Goal: Obtain resource: Obtain resource

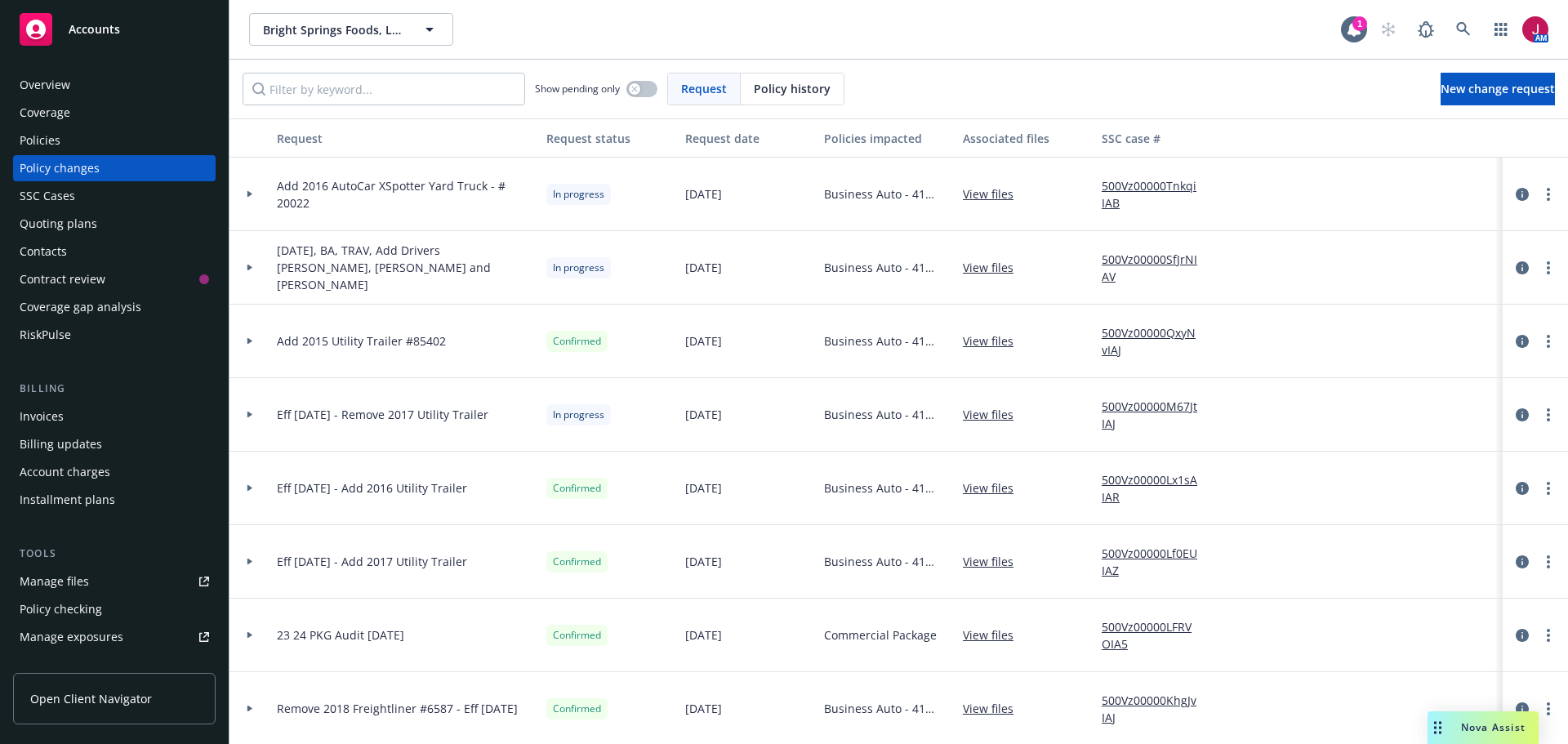
click at [62, 226] on div "Quoting plans" at bounding box center [59, 224] width 78 height 26
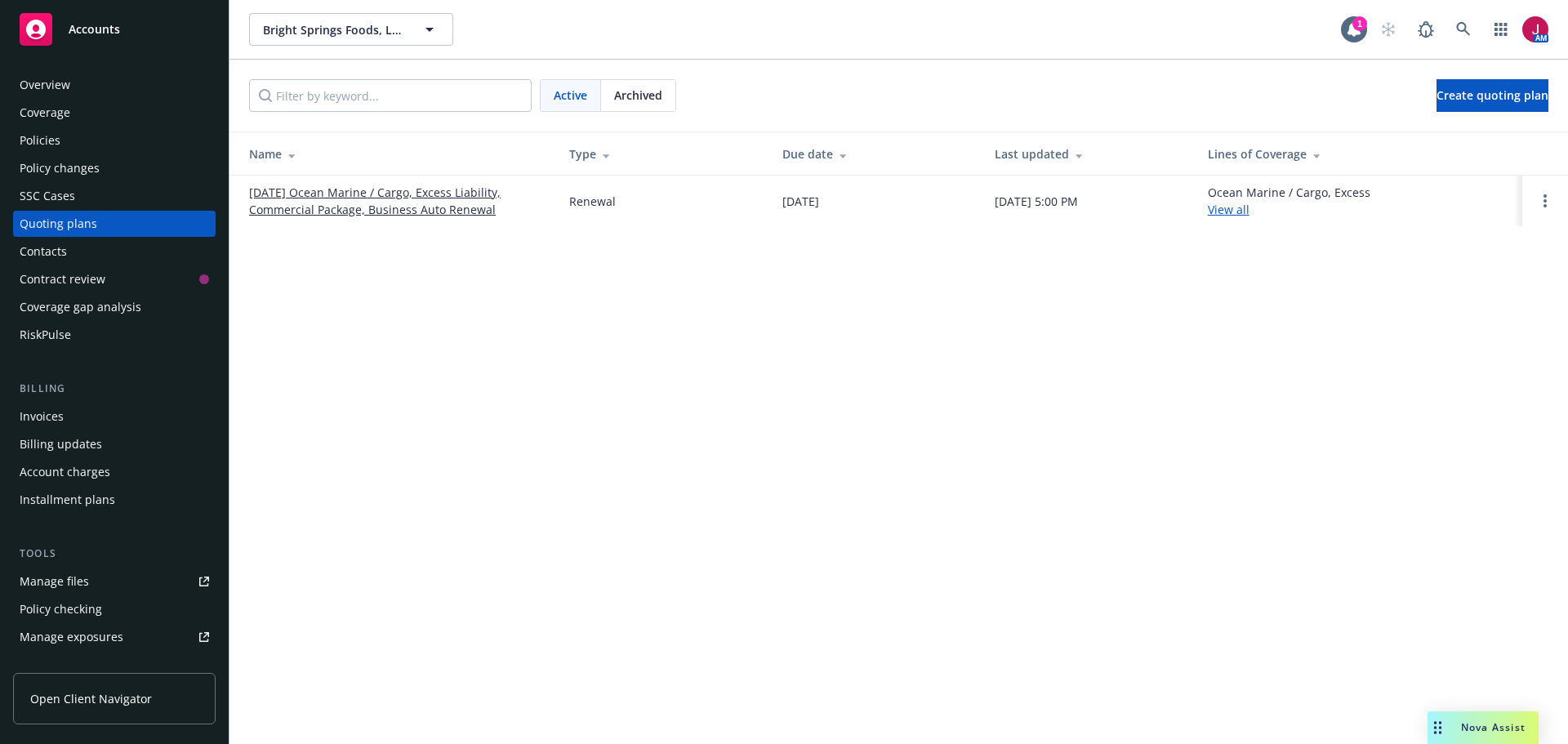
click at [397, 205] on link "11/27/25 Ocean Marine / Cargo, Excess Liability, Commercial Package, Business A…" at bounding box center [396, 201] width 294 height 34
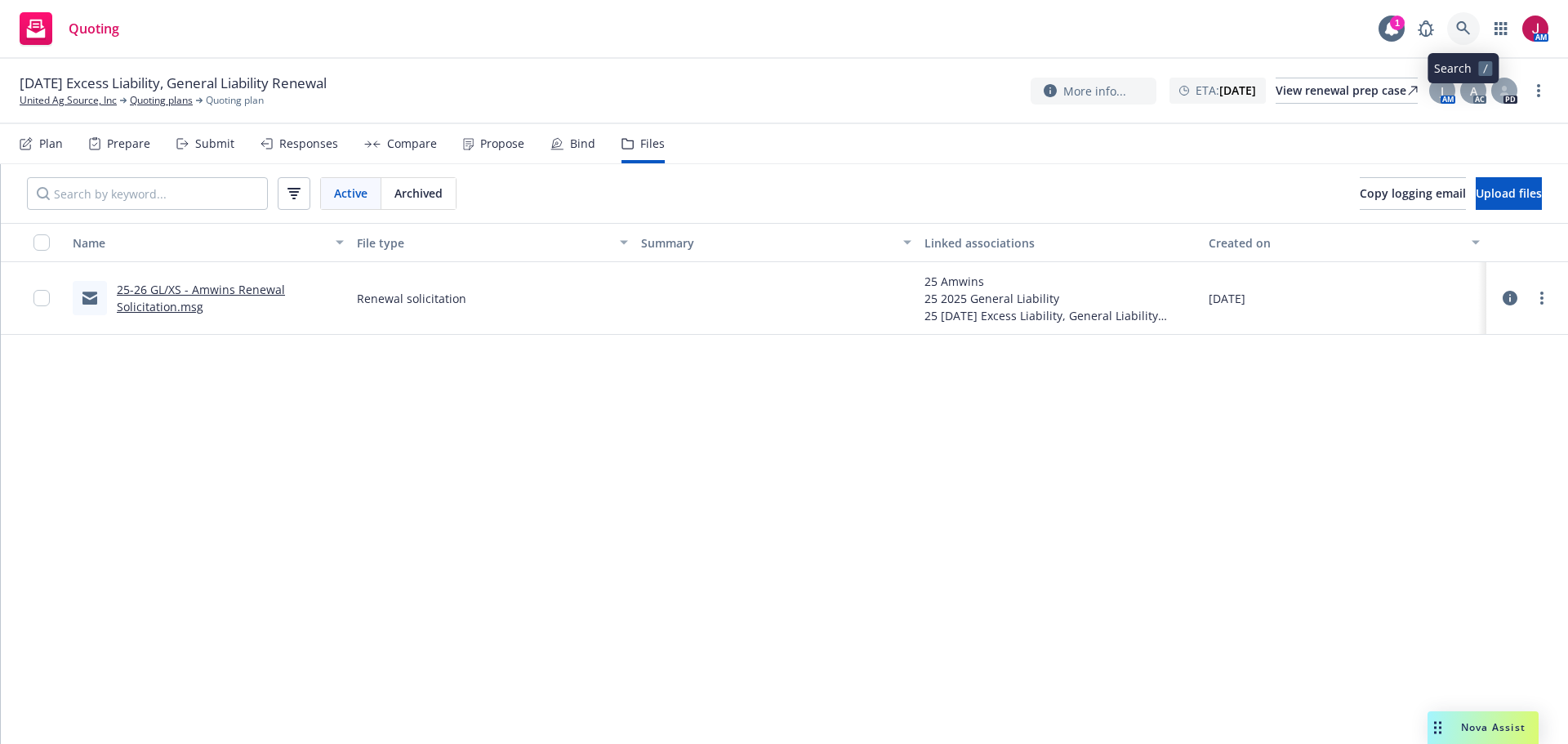
click at [1459, 30] on icon at bounding box center [1464, 28] width 14 height 14
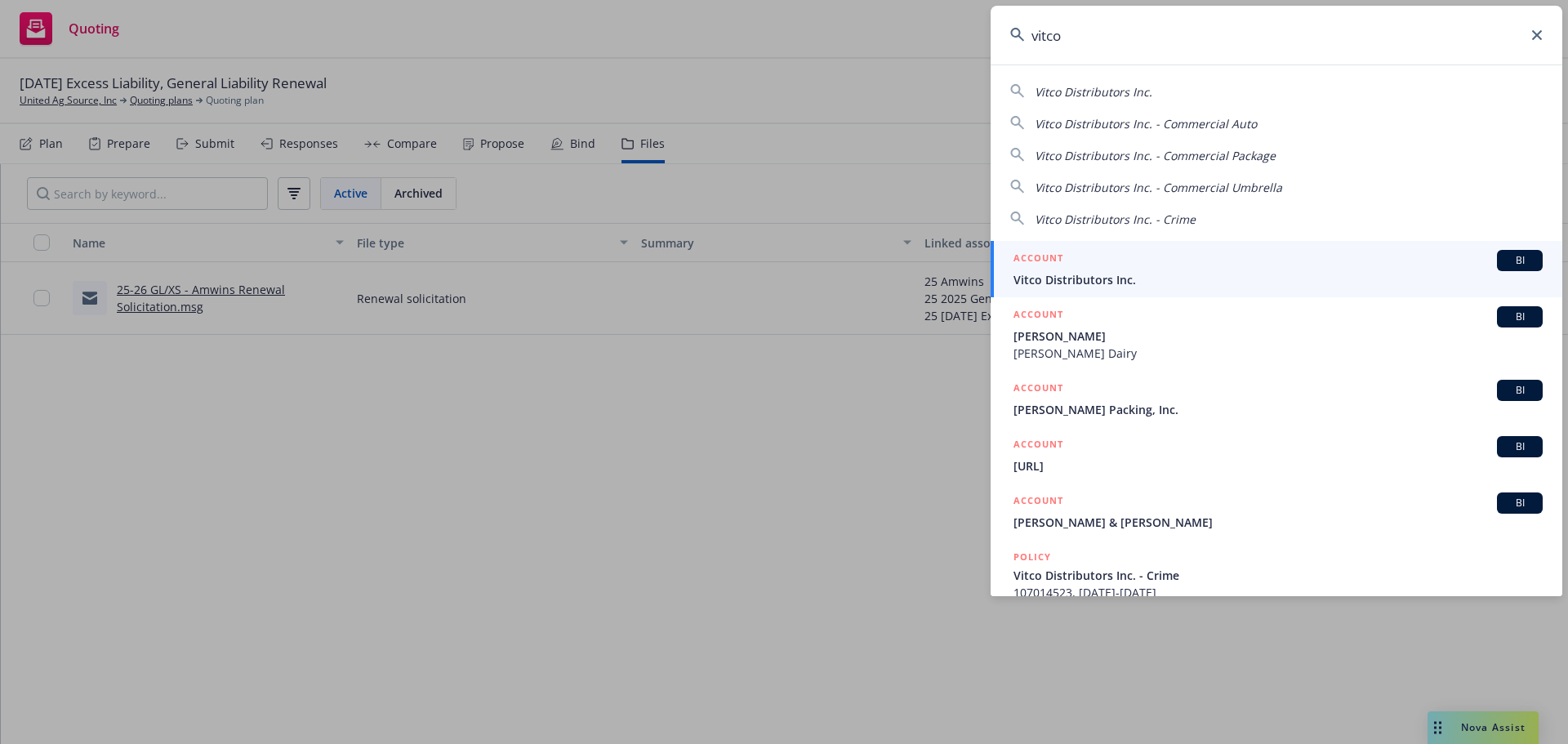
type input "vitco"
click at [1327, 280] on span "Vitco Distributors Inc." at bounding box center [1278, 280] width 530 height 17
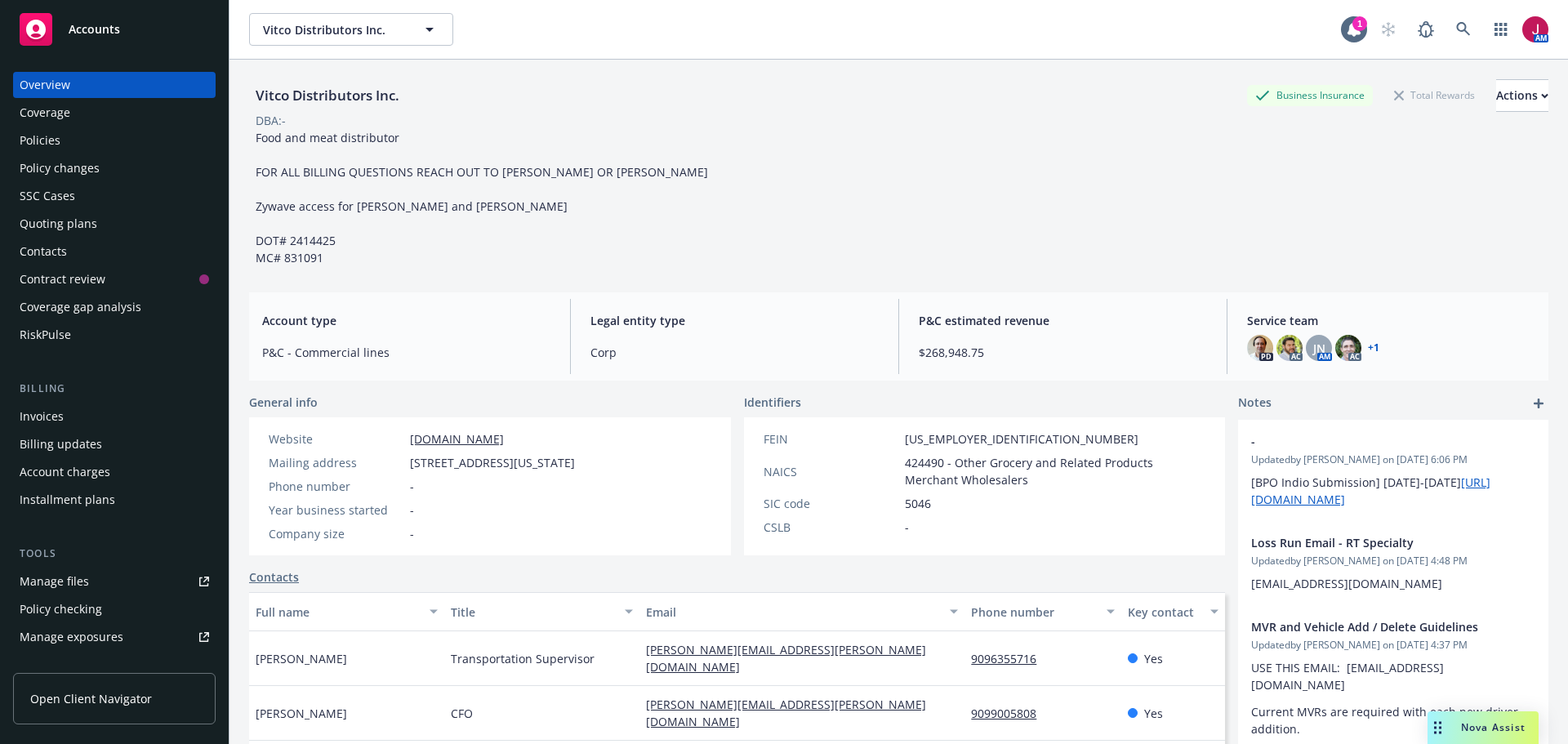
click at [72, 224] on div "Quoting plans" at bounding box center [59, 224] width 78 height 26
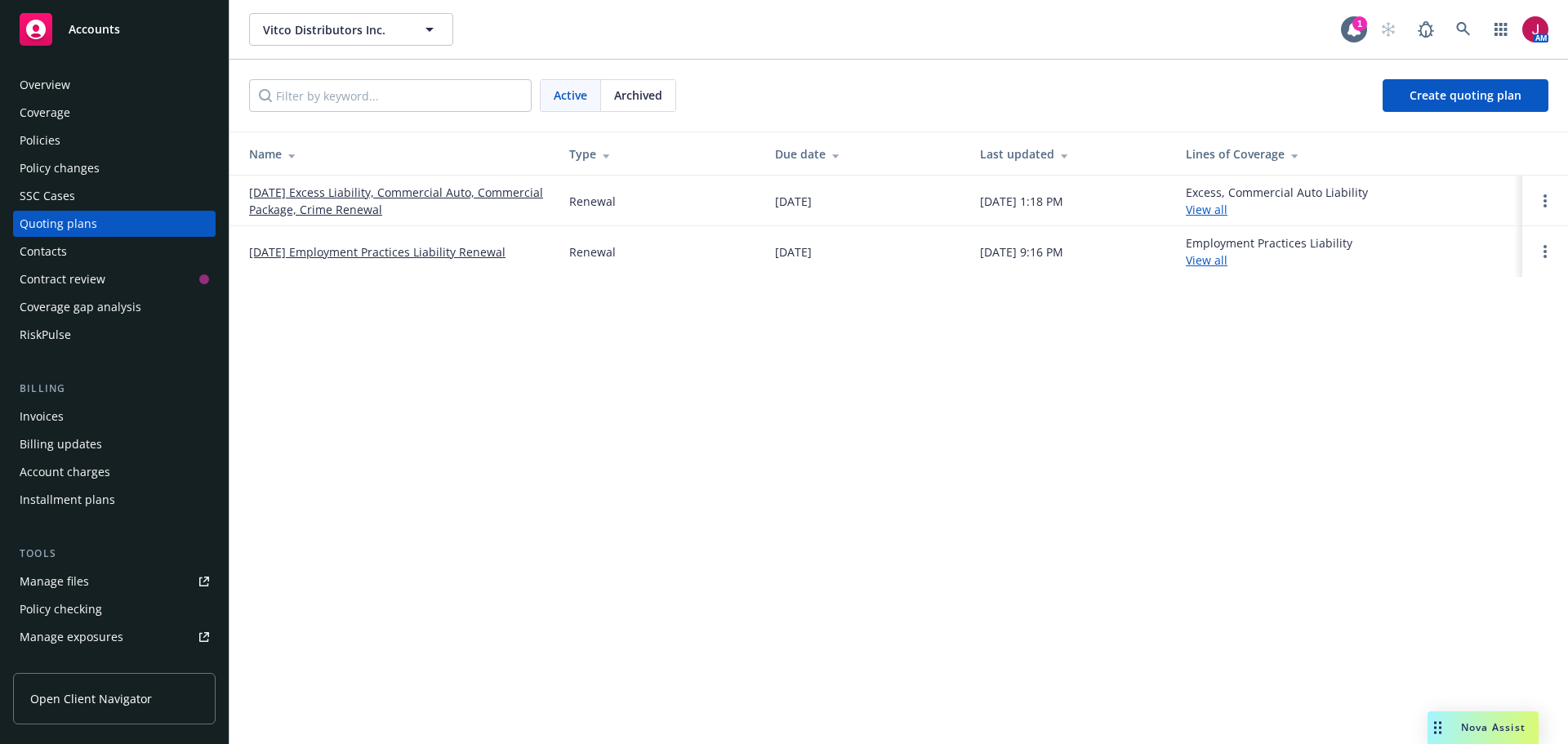
click at [414, 205] on link "[DATE] Excess Liability, Commercial Auto, Commercial Package, Crime Renewal" at bounding box center [396, 201] width 294 height 34
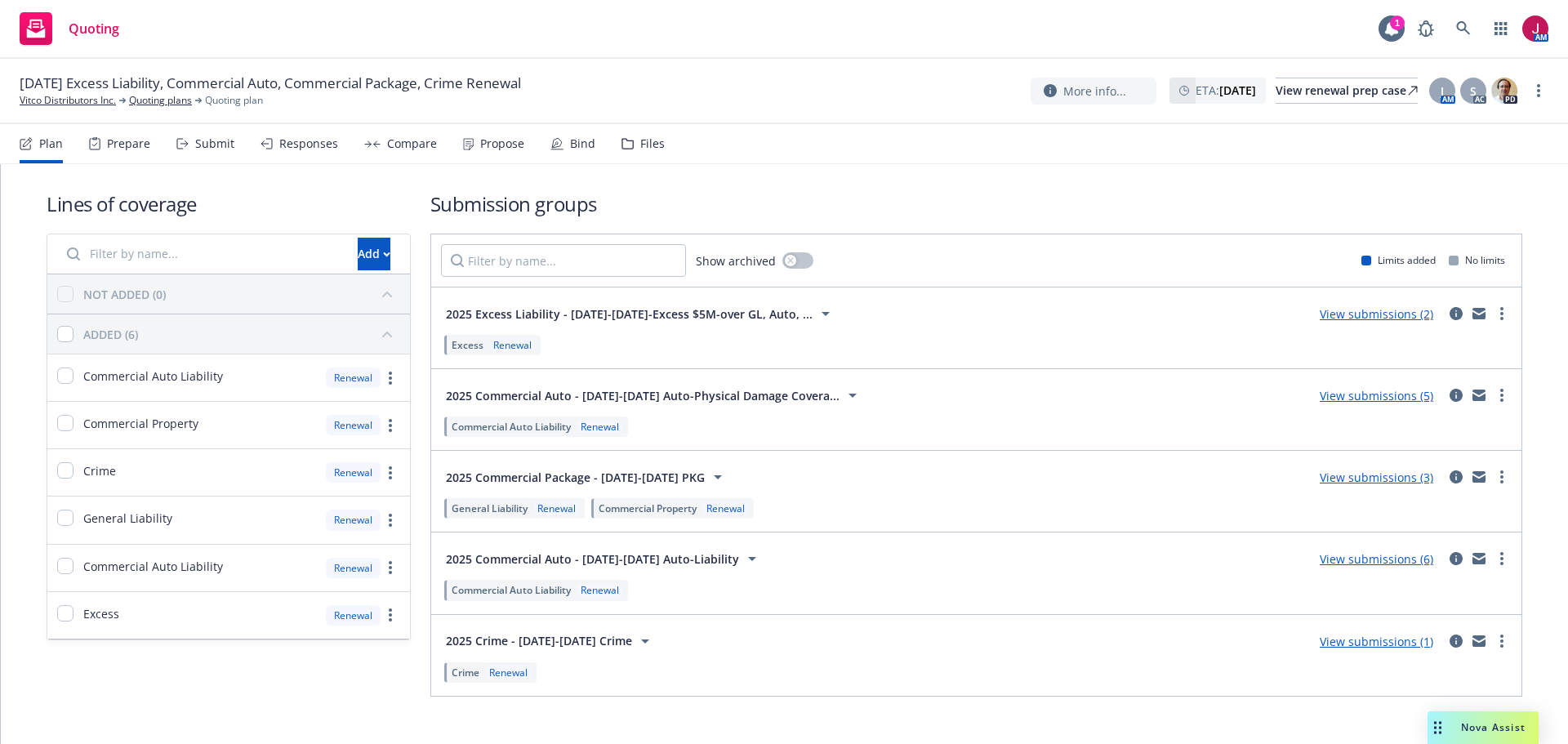
click at [640, 145] on div "Files" at bounding box center [652, 144] width 24 height 13
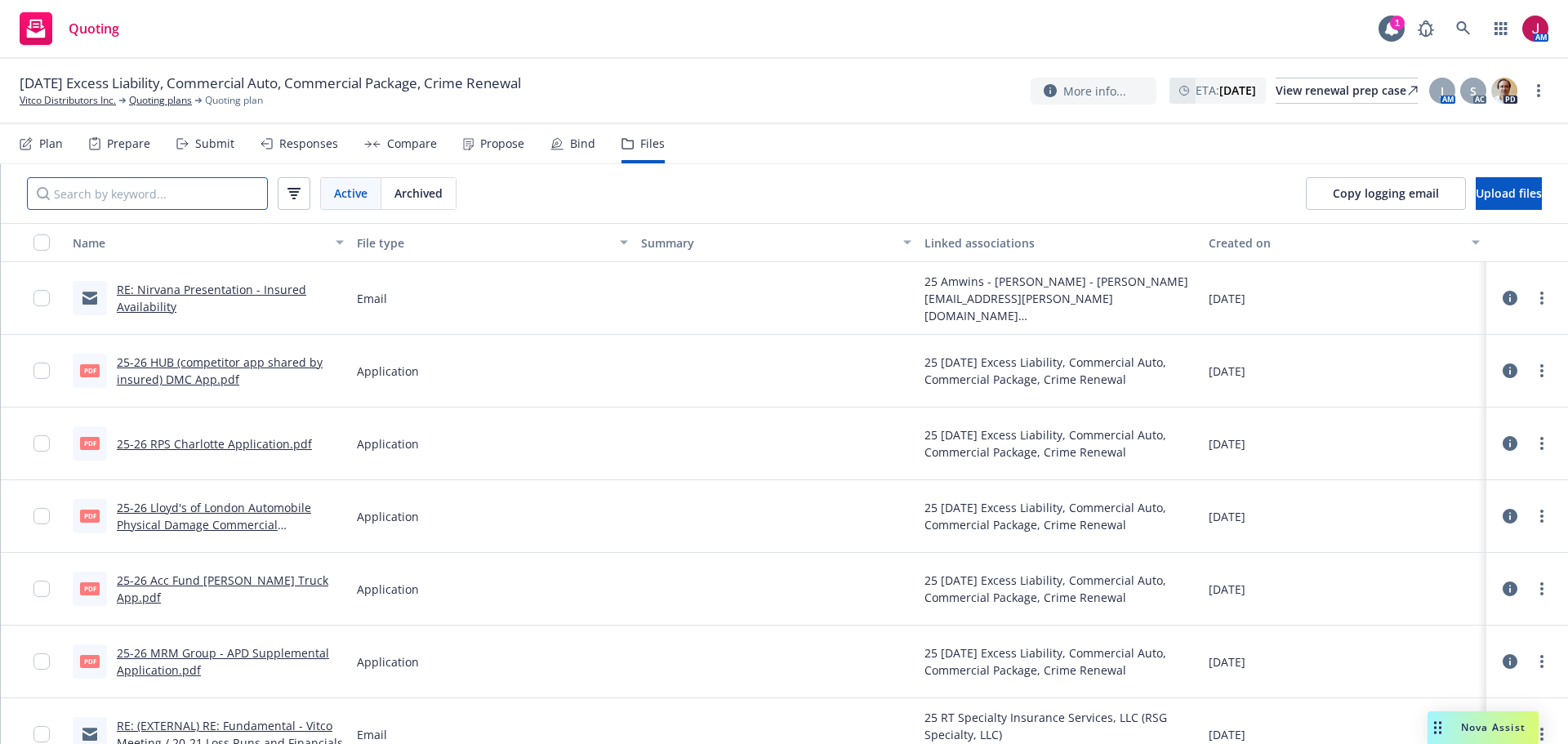
click at [212, 198] on input "Search by keyword..." at bounding box center [148, 194] width 241 height 33
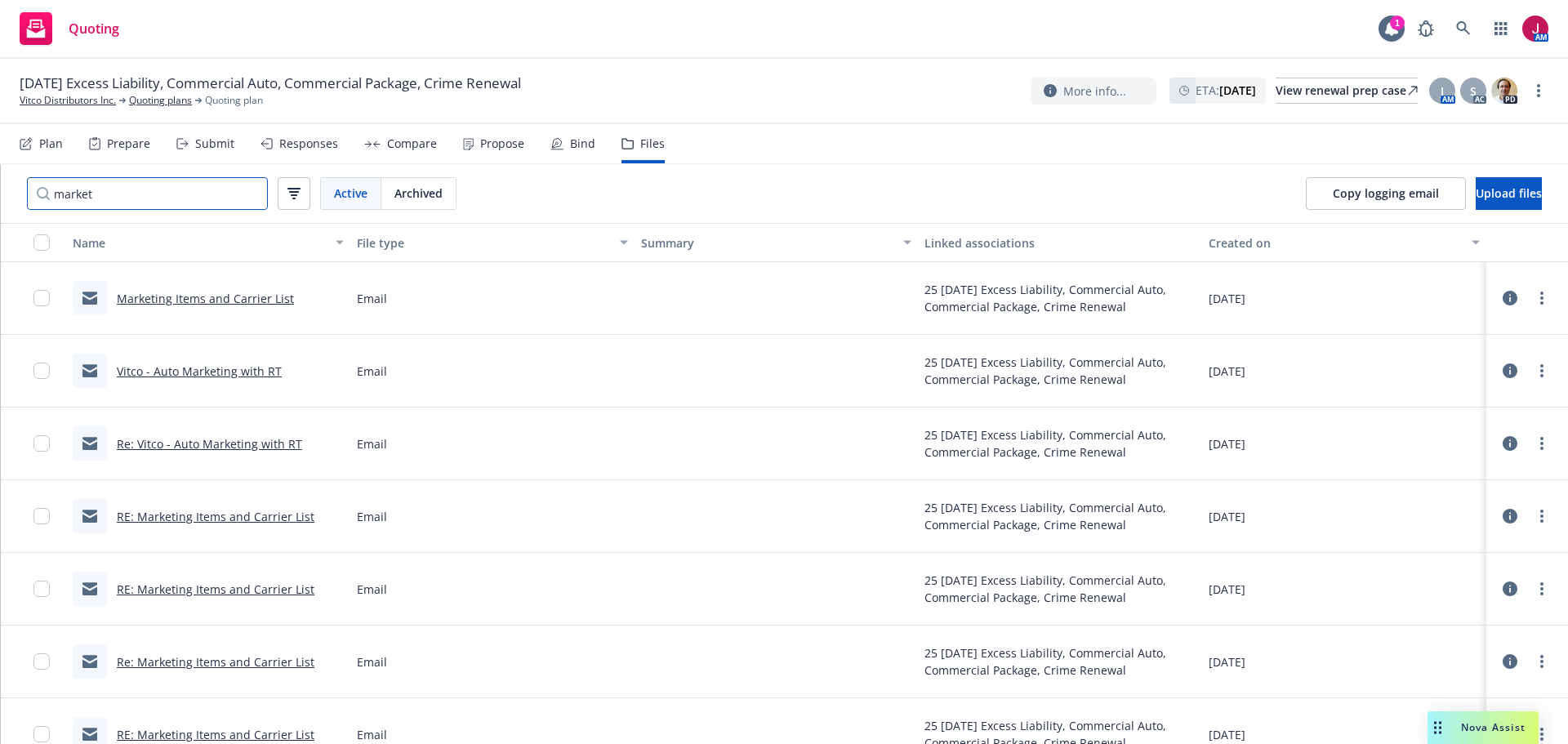
type input "market"
click at [215, 304] on link "Marketing Items and Carrier List" at bounding box center [206, 298] width 177 height 15
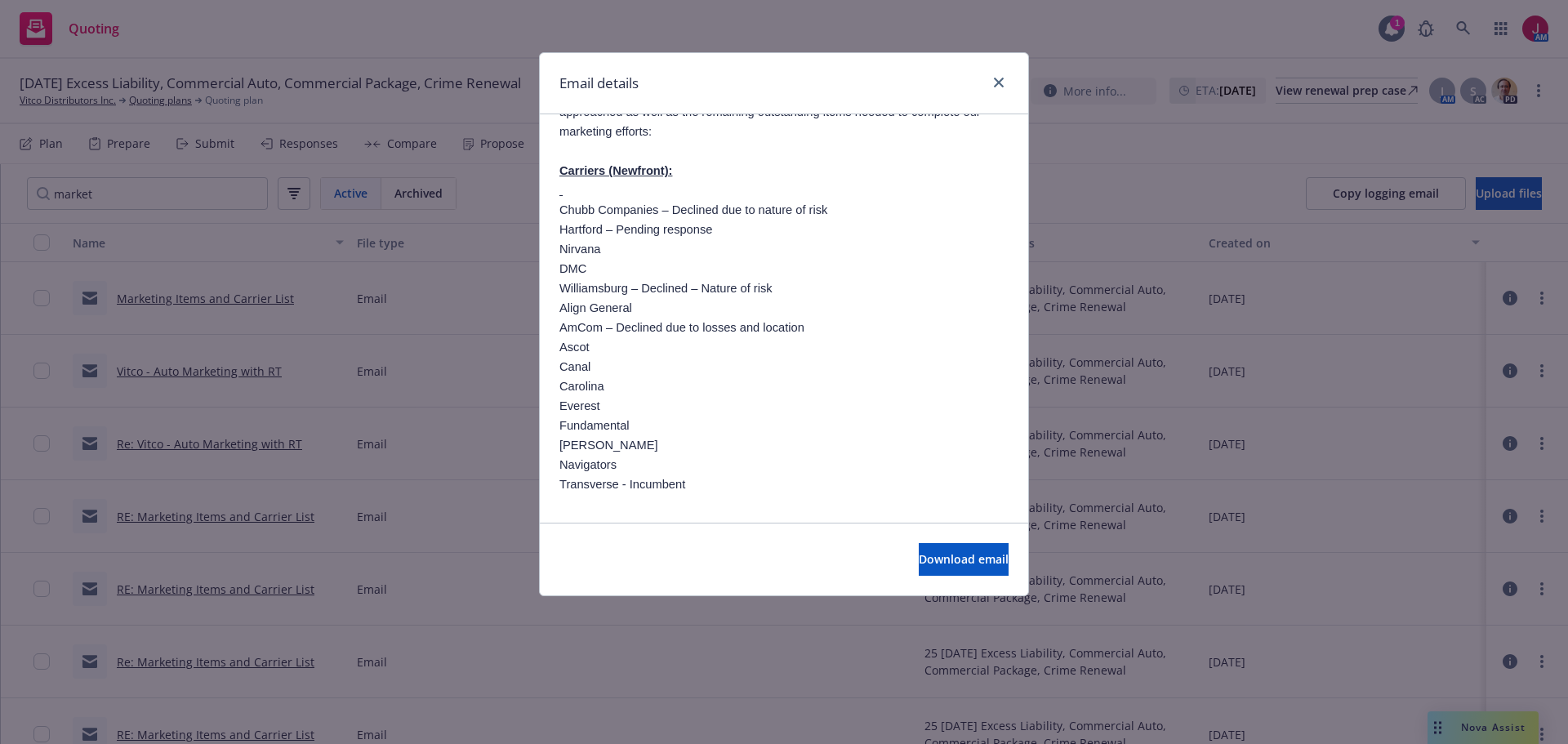
scroll to position [218, 0]
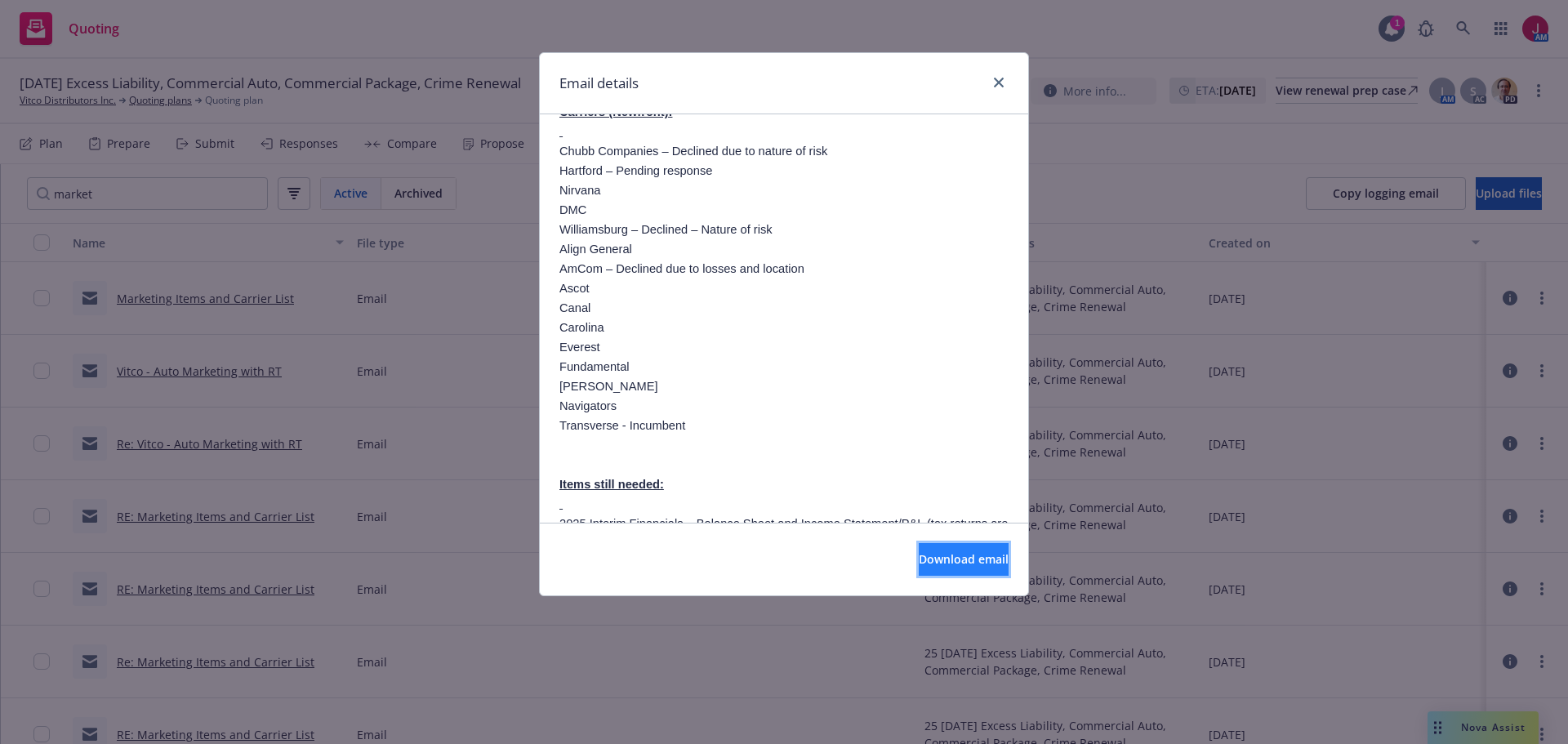
click at [932, 554] on span "Download email" at bounding box center [963, 558] width 90 height 15
click at [1002, 80] on icon "close" at bounding box center [999, 82] width 10 height 10
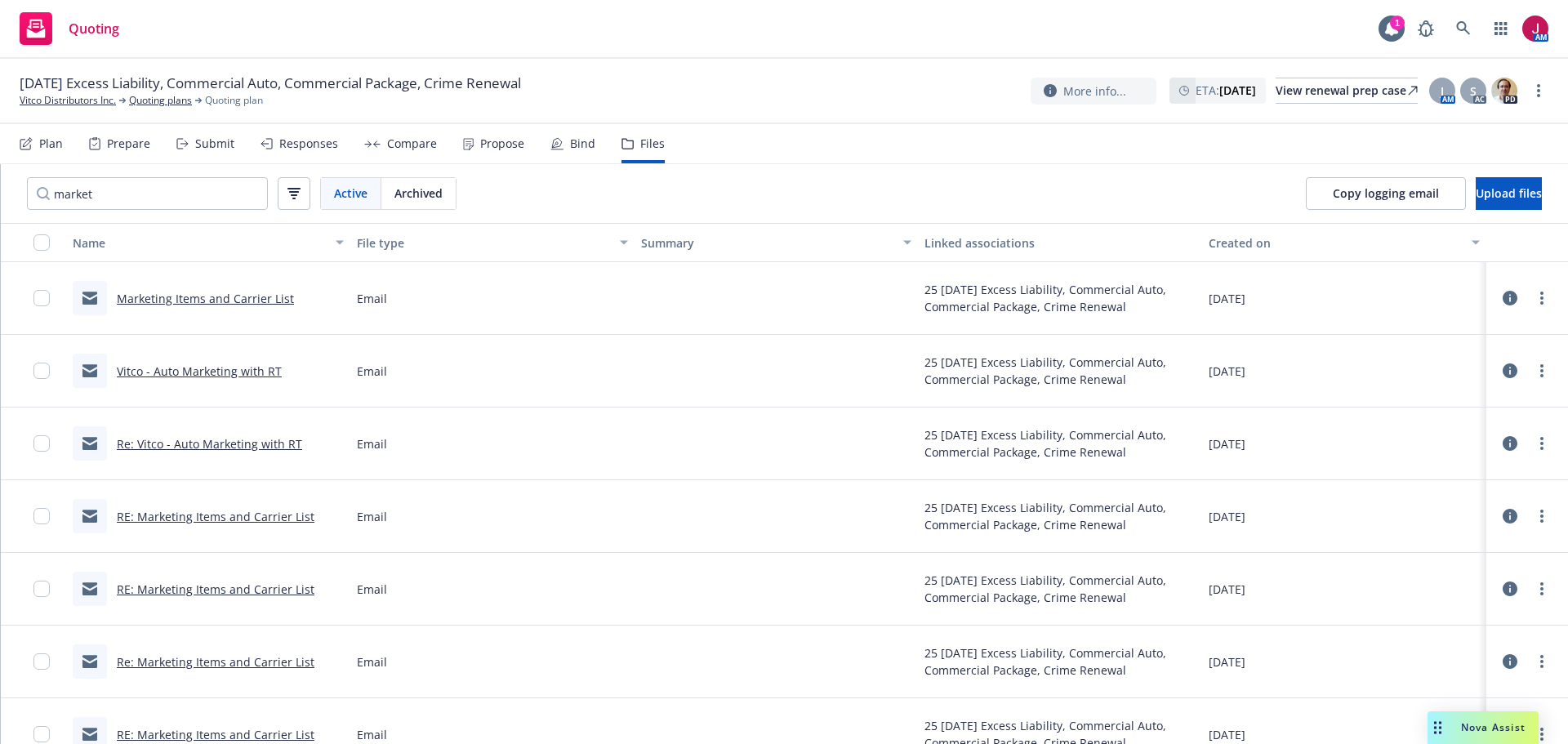
click at [182, 235] on div "Name" at bounding box center [199, 243] width 253 height 17
click at [89, 99] on link "Vitco Distributors Inc." at bounding box center [68, 100] width 96 height 14
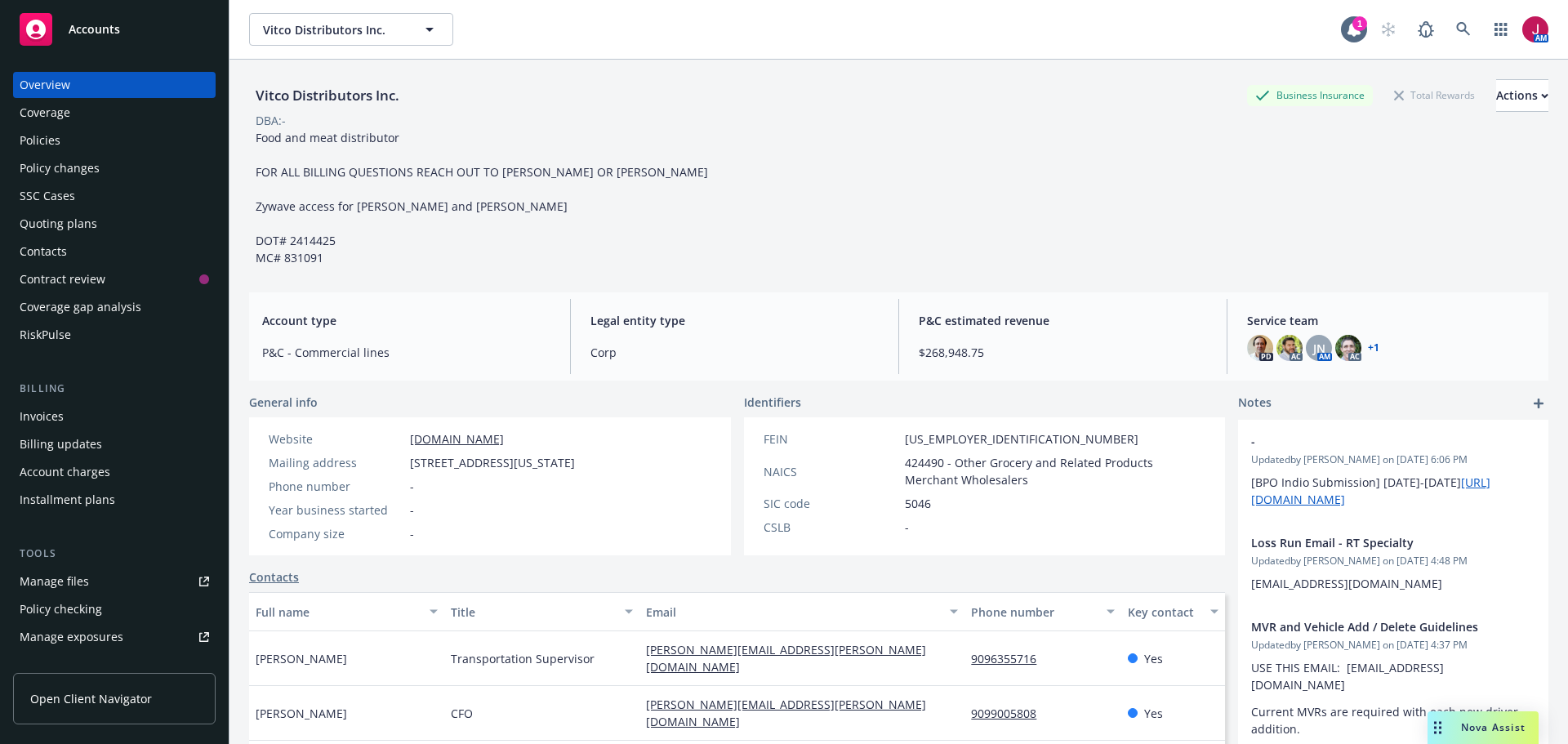
click at [78, 141] on div "Policies" at bounding box center [114, 140] width 189 height 26
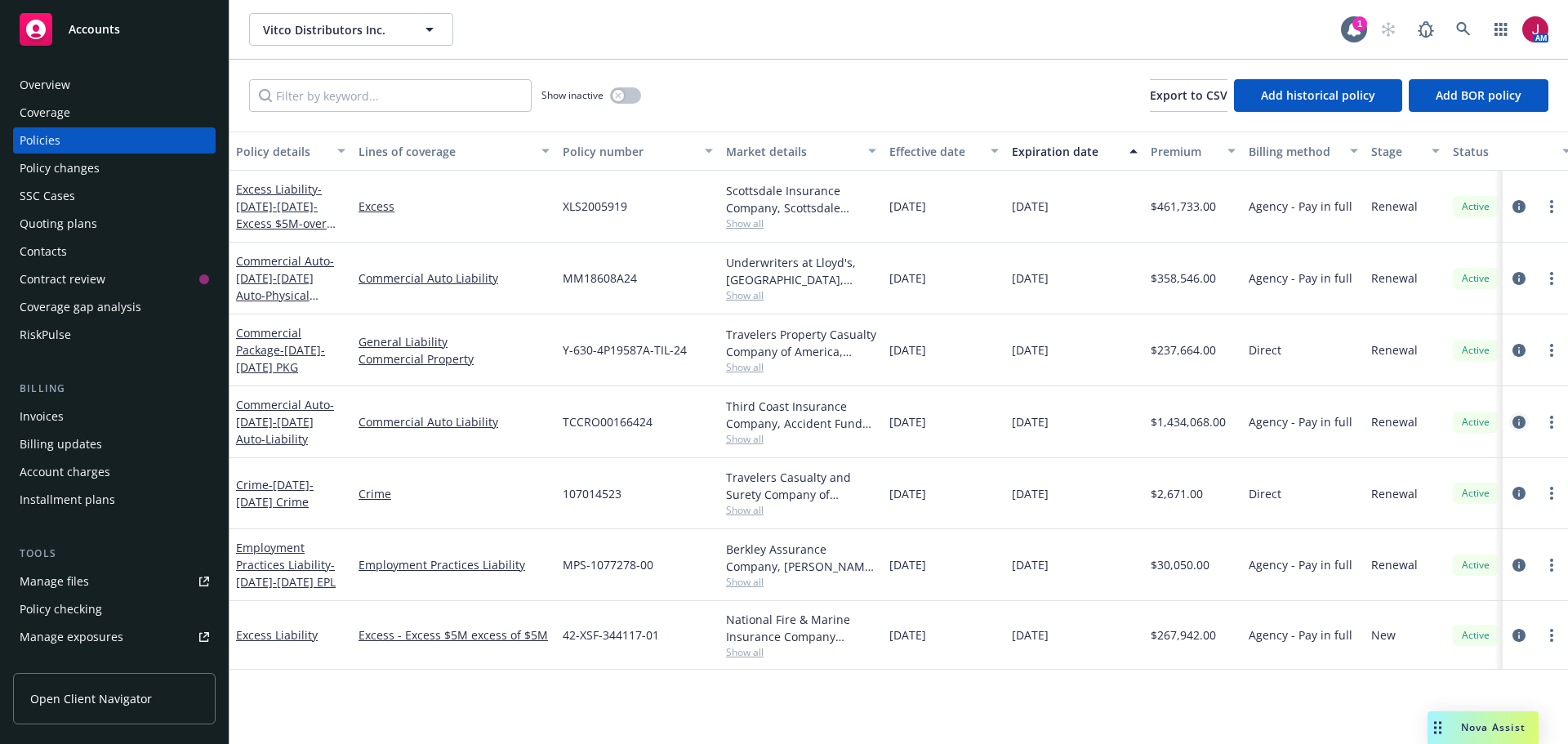
click at [1515, 418] on icon "circleInformation" at bounding box center [1519, 422] width 13 height 13
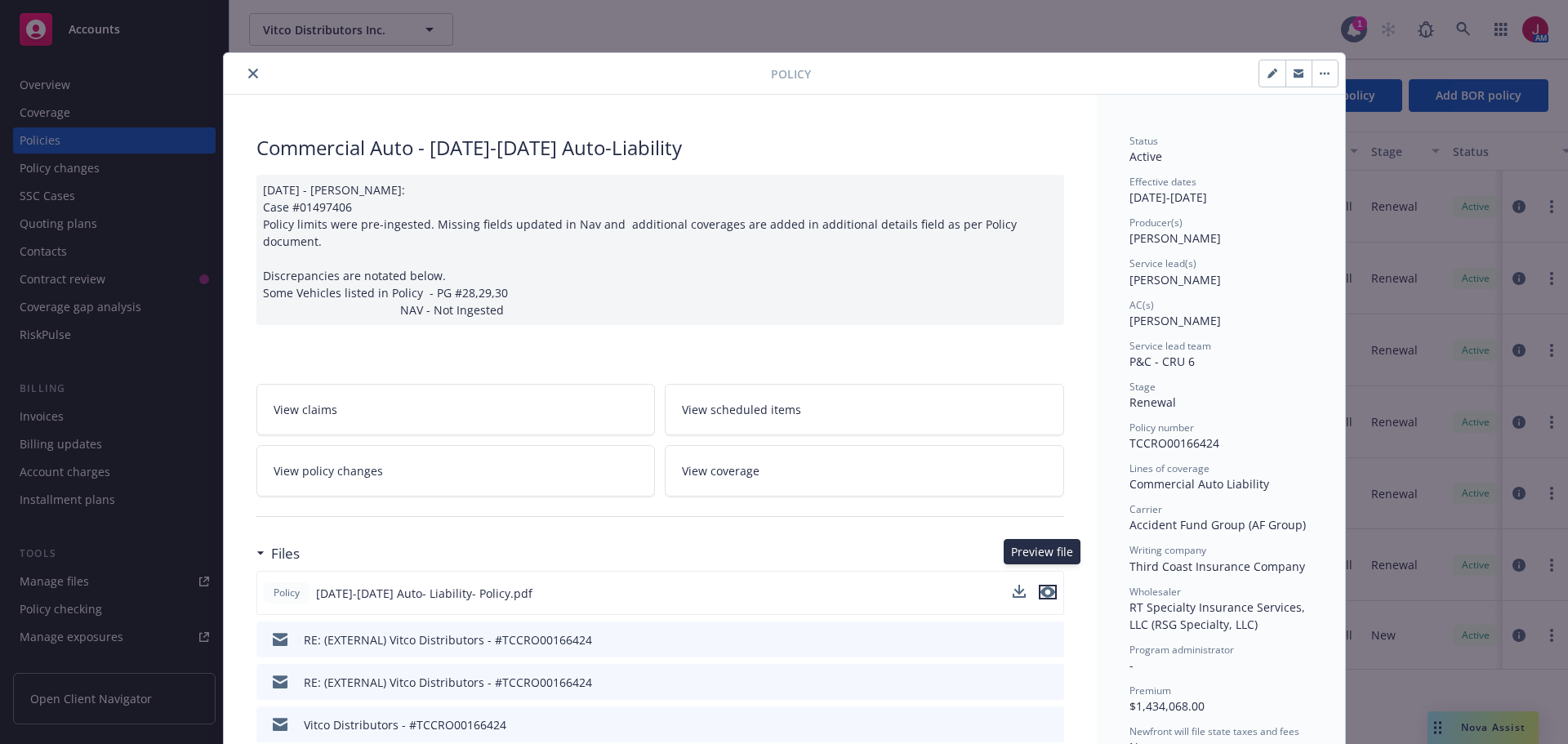
click at [1041, 587] on icon "preview file" at bounding box center [1048, 592] width 14 height 12
click at [248, 72] on icon "close" at bounding box center [253, 73] width 10 height 10
